Goal: Communication & Community: Answer question/provide support

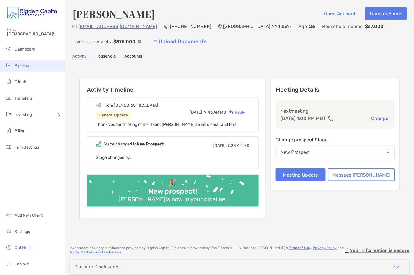
click at [21, 66] on span "Pipeline" at bounding box center [22, 65] width 15 height 5
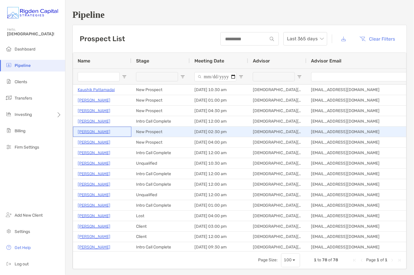
click at [102, 131] on p "Zack Duberstein" at bounding box center [94, 131] width 33 height 7
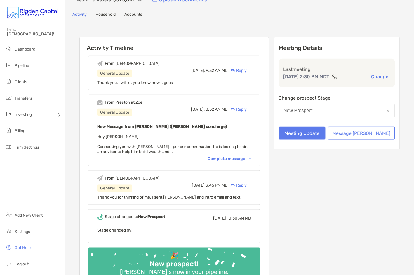
scroll to position [43, 0]
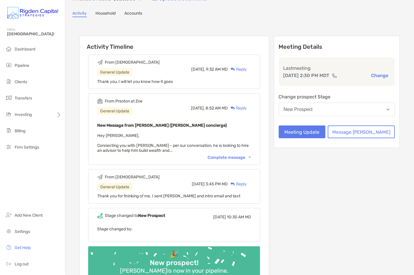
click at [245, 156] on div "Complete message" at bounding box center [228, 157] width 43 height 5
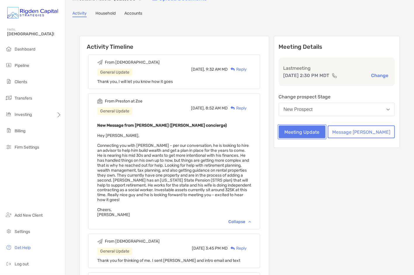
click at [326, 133] on button "Meeting Update" at bounding box center [302, 131] width 47 height 13
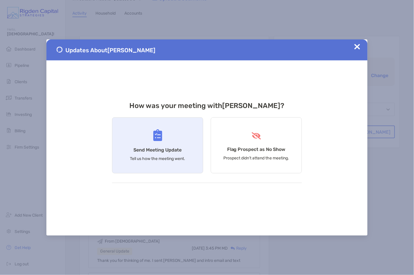
click at [143, 140] on div "Send Meeting Update Tell us how the meeting went." at bounding box center [157, 145] width 91 height 56
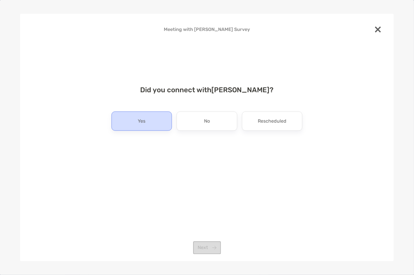
click at [151, 123] on div "Yes" at bounding box center [141, 120] width 60 height 19
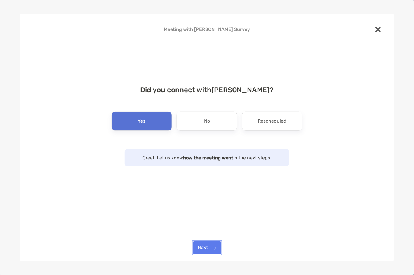
drag, startPoint x: 207, startPoint y: 246, endPoint x: 208, endPoint y: 203, distance: 43.2
click at [207, 245] on button "Next" at bounding box center [207, 247] width 28 height 13
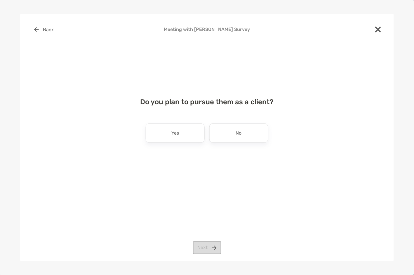
drag, startPoint x: 191, startPoint y: 133, endPoint x: 192, endPoint y: 138, distance: 5.0
click at [191, 133] on div "Yes" at bounding box center [175, 132] width 59 height 19
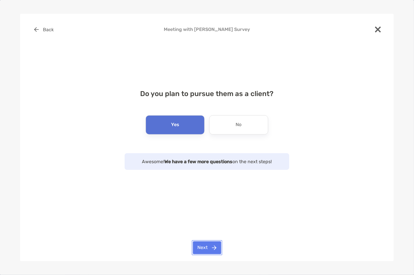
drag, startPoint x: 214, startPoint y: 248, endPoint x: 210, endPoint y: 214, distance: 34.5
click at [214, 248] on button "Next" at bounding box center [207, 247] width 28 height 13
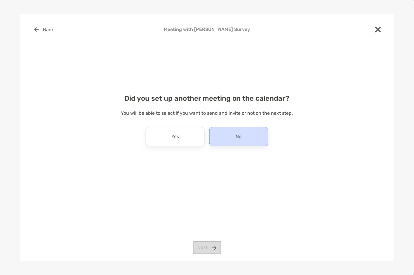
click at [233, 138] on div "No" at bounding box center [238, 136] width 59 height 19
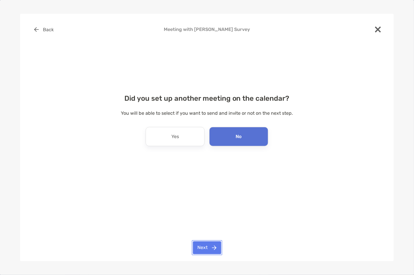
drag, startPoint x: 210, startPoint y: 248, endPoint x: 213, endPoint y: 203, distance: 45.3
click at [210, 247] on button "Next" at bounding box center [207, 247] width 28 height 13
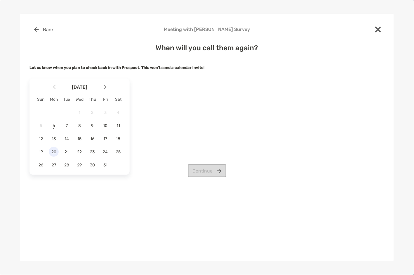
click at [55, 153] on span "20" at bounding box center [54, 151] width 10 height 5
click at [217, 173] on button "Continue" at bounding box center [207, 170] width 38 height 13
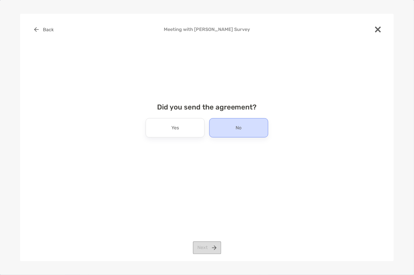
click at [230, 131] on div "No" at bounding box center [238, 127] width 59 height 19
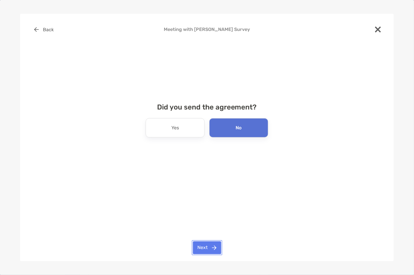
click at [205, 249] on button "Next" at bounding box center [207, 247] width 28 height 13
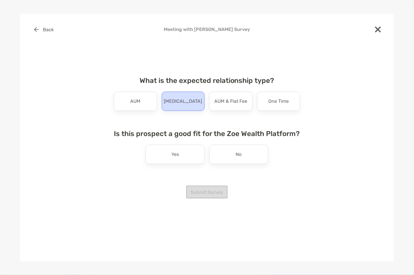
click at [183, 104] on p "Retainer" at bounding box center [183, 101] width 38 height 9
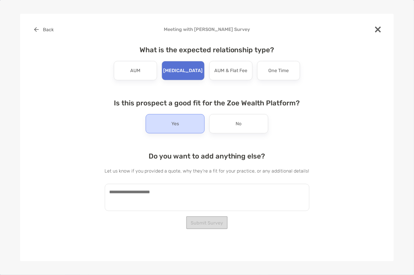
click at [184, 126] on div "Yes" at bounding box center [175, 123] width 59 height 19
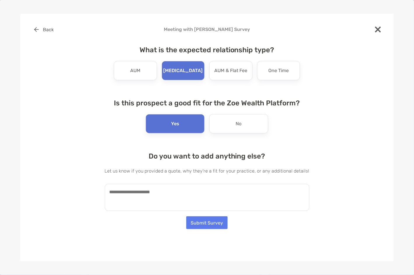
click at [160, 191] on textarea at bounding box center [207, 197] width 205 height 27
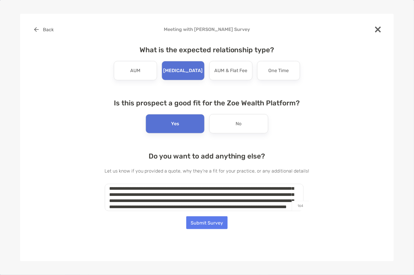
scroll to position [0, 0]
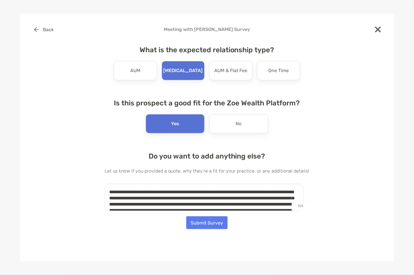
drag, startPoint x: 184, startPoint y: 204, endPoint x: 99, endPoint y: 180, distance: 88.4
click at [99, 180] on div "Back Meeting with Zack Duberstein Survey What is the expected relationship type…" at bounding box center [206, 119] width 355 height 192
type textarea "**********"
click at [212, 221] on button "Submit Survey" at bounding box center [206, 222] width 41 height 13
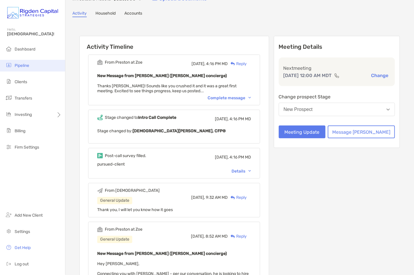
click at [24, 68] on li "Pipeline" at bounding box center [32, 66] width 65 height 12
click at [26, 66] on span "Pipeline" at bounding box center [22, 65] width 15 height 5
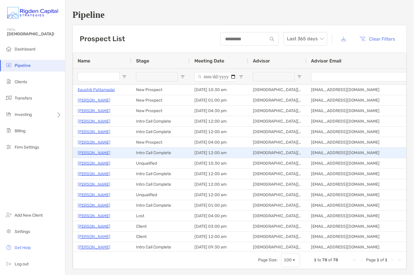
click at [90, 153] on p "[PERSON_NAME]" at bounding box center [94, 152] width 33 height 7
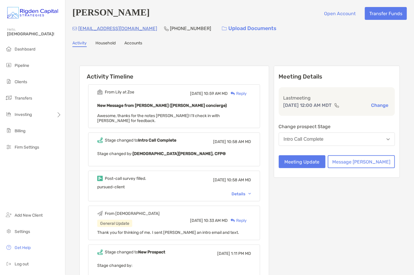
scroll to position [0, 0]
click at [247, 94] on div "Reply" at bounding box center [237, 93] width 19 height 6
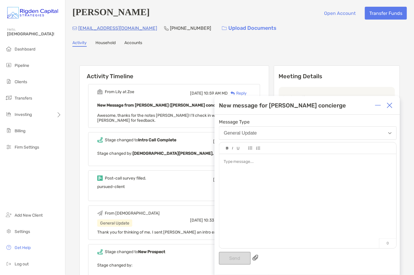
click at [268, 168] on div at bounding box center [307, 198] width 177 height 88
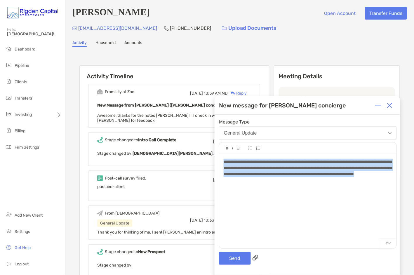
drag, startPoint x: 249, startPoint y: 171, endPoint x: 219, endPoint y: 163, distance: 30.7
click at [219, 163] on div "**********" at bounding box center [307, 198] width 177 height 88
copy span "**********"
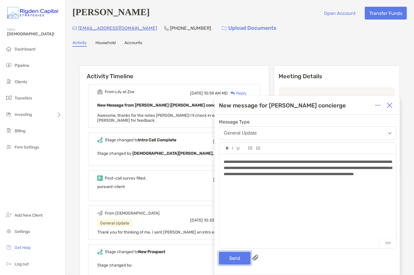
click at [241, 256] on button "Send" at bounding box center [235, 258] width 32 height 13
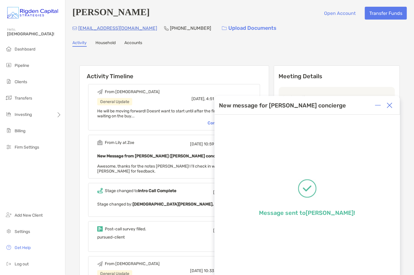
click at [392, 106] on img at bounding box center [390, 105] width 6 height 6
